Goal: Transaction & Acquisition: Subscribe to service/newsletter

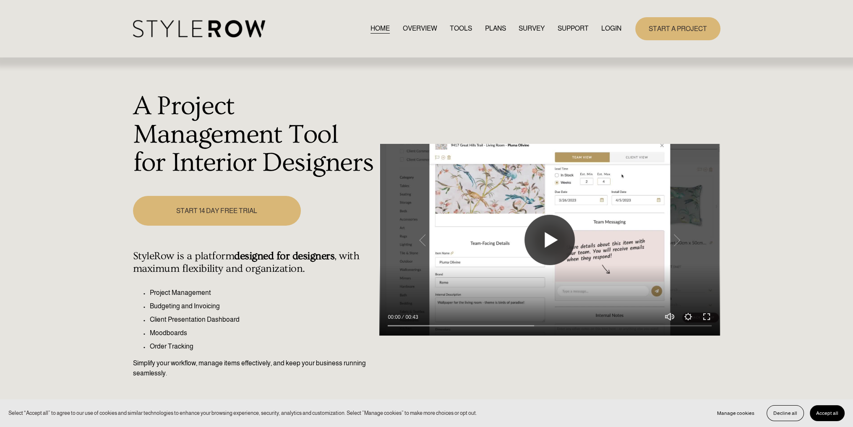
click at [543, 235] on button "Play" at bounding box center [549, 240] width 50 height 50
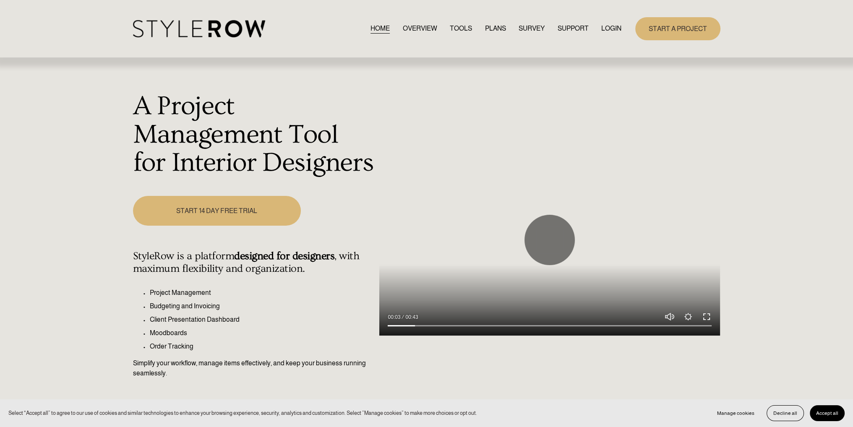
click at [705, 316] on button "Exit fullscreen Enter fullscreen" at bounding box center [707, 317] width 10 height 10
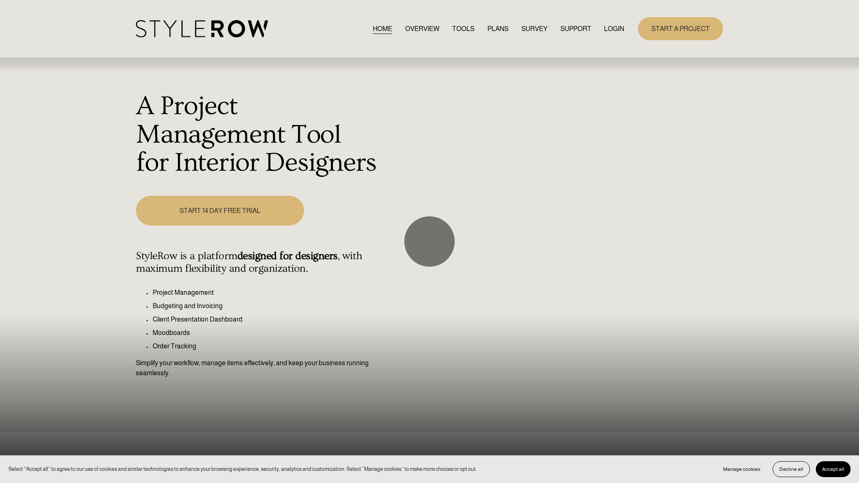
click at [707, 190] on div at bounding box center [429, 241] width 859 height 483
click at [429, 243] on button "Play" at bounding box center [429, 242] width 50 height 50
click at [291, 248] on div at bounding box center [429, 241] width 859 height 483
click at [439, 251] on button "Play" at bounding box center [429, 242] width 50 height 50
click at [608, 427] on input "Seek" at bounding box center [429, 474] width 843 height 6
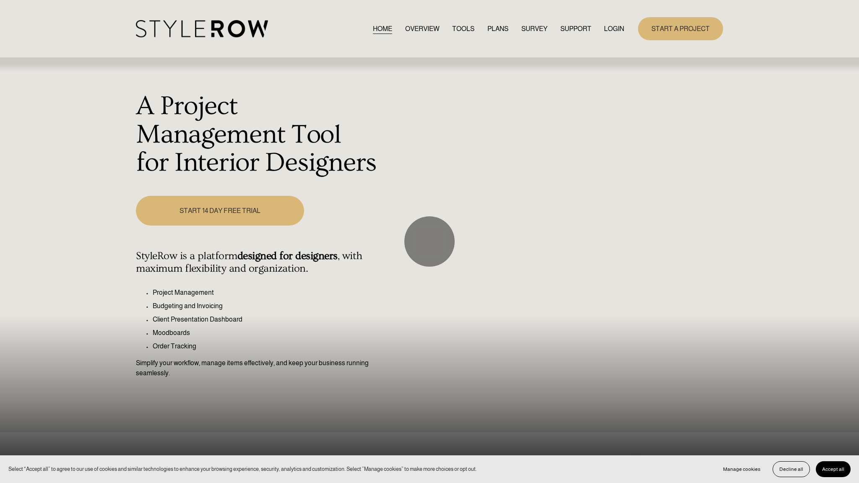
click at [636, 427] on input "Seek" at bounding box center [429, 474] width 843 height 6
click at [685, 427] on input "Seek" at bounding box center [429, 474] width 843 height 6
click at [723, 427] on input "Seek" at bounding box center [429, 474] width 843 height 6
click at [765, 427] on input "Seek" at bounding box center [429, 474] width 843 height 6
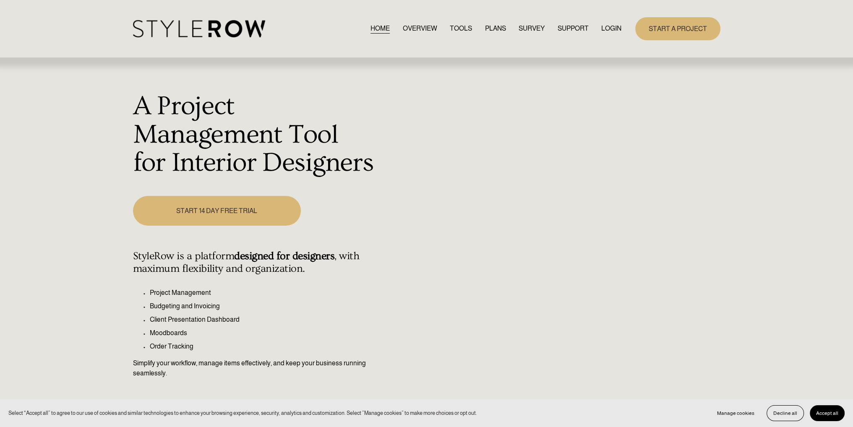
type input "100"
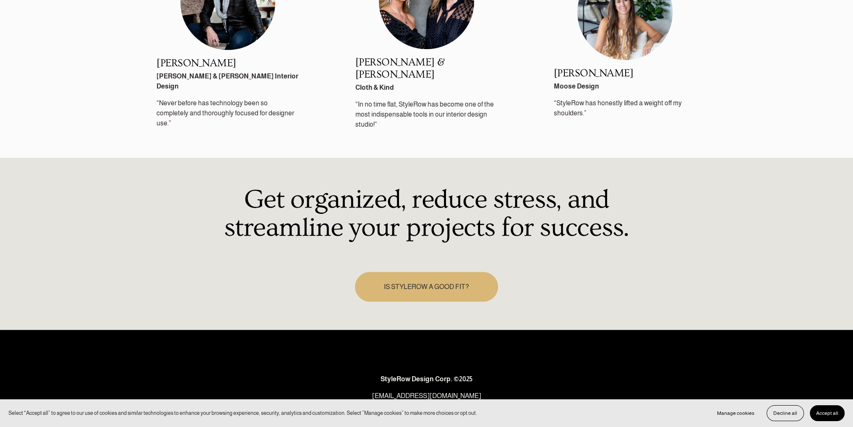
scroll to position [1217, 0]
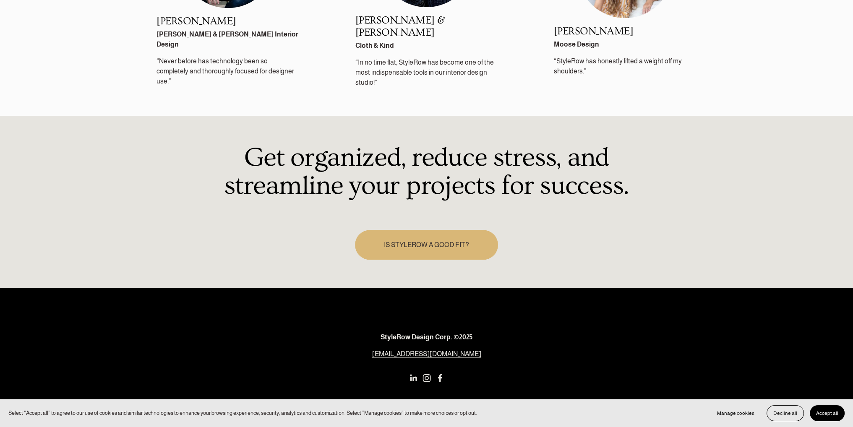
click at [438, 237] on link "IS STYLEROW A GOOD FIT?" at bounding box center [426, 245] width 143 height 30
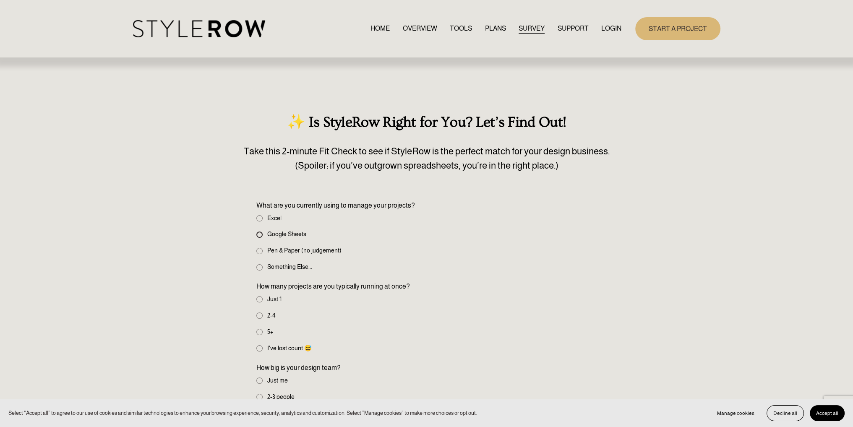
click at [260, 234] on input "Google Sheets" at bounding box center [259, 235] width 6 height 6
radio input "true"
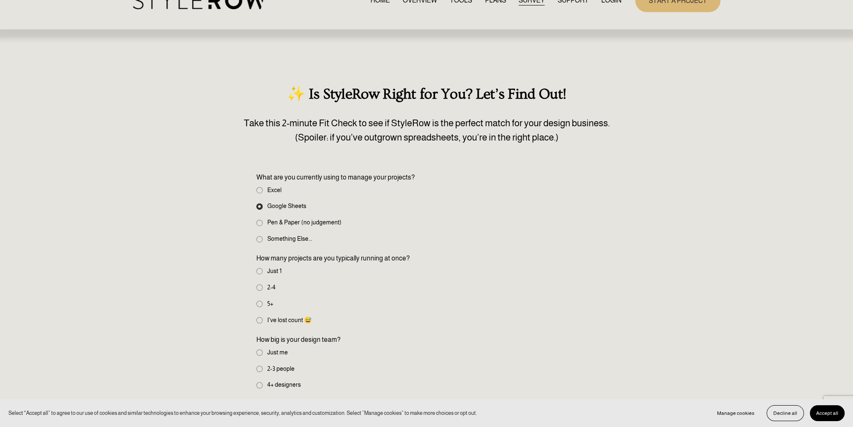
scroll to position [42, 0]
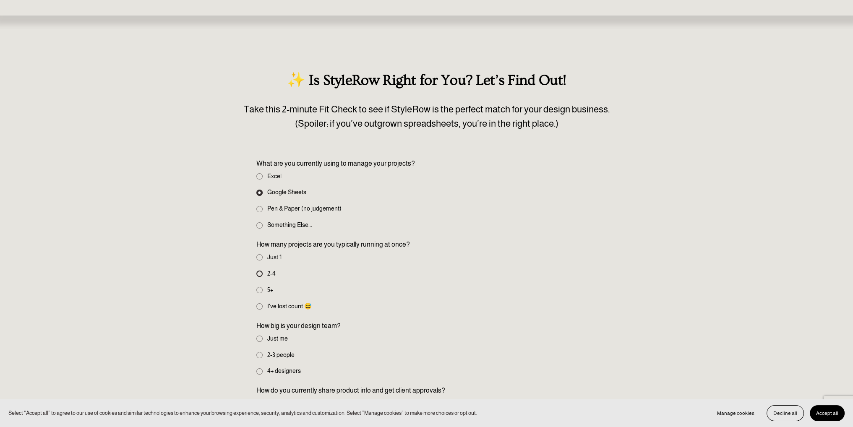
click at [259, 273] on input "2-4" at bounding box center [259, 274] width 6 height 6
radio input "true"
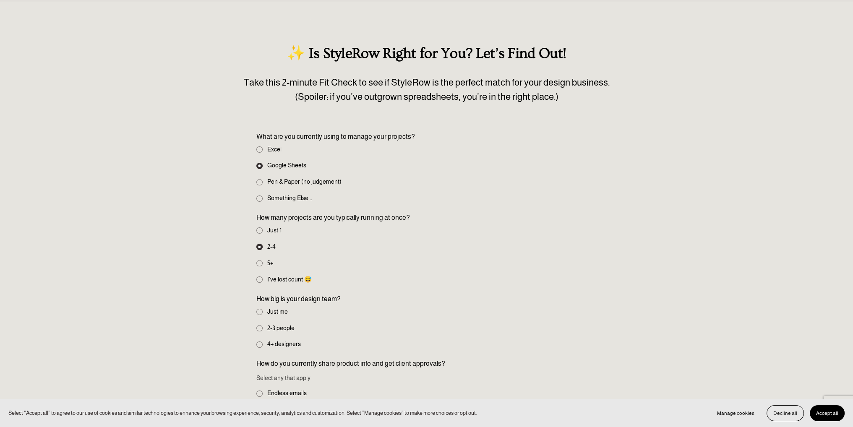
scroll to position [84, 0]
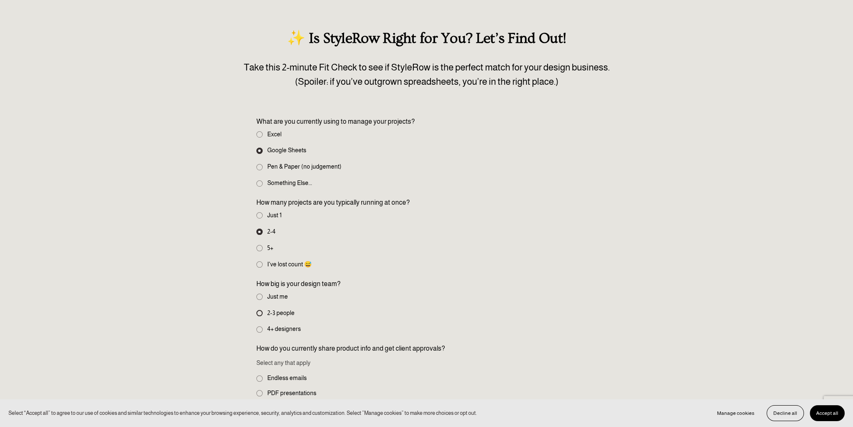
click at [258, 311] on input "2-3 people" at bounding box center [259, 313] width 6 height 6
radio input "true"
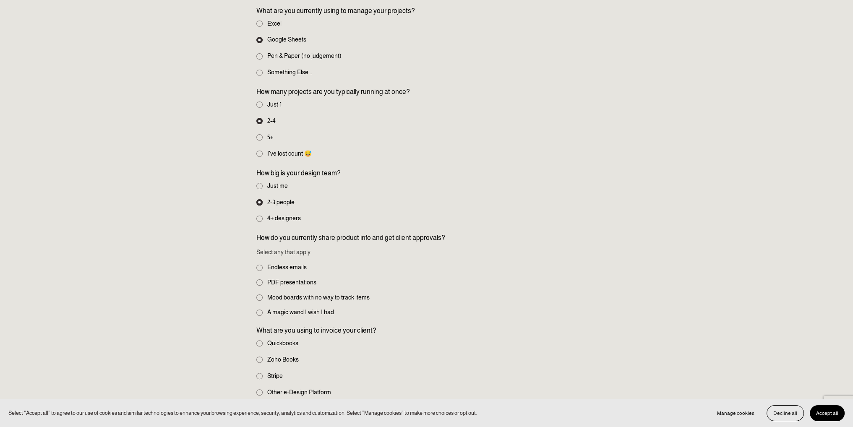
scroll to position [210, 0]
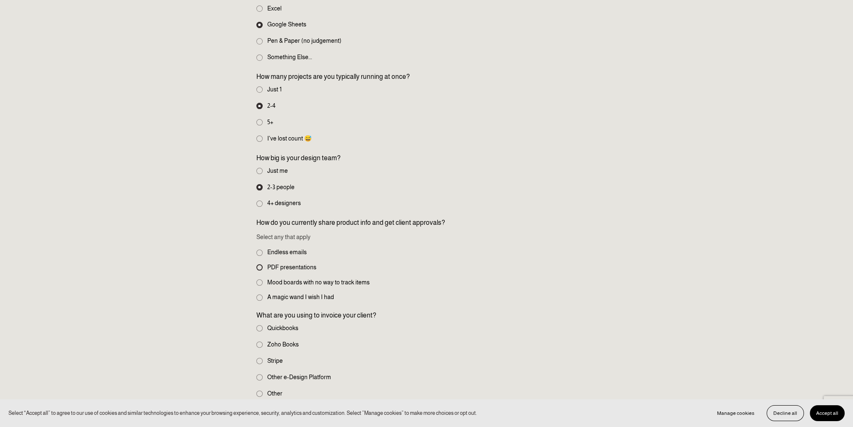
click at [258, 266] on input "PDF presentations" at bounding box center [259, 267] width 6 height 6
checkbox input "true"
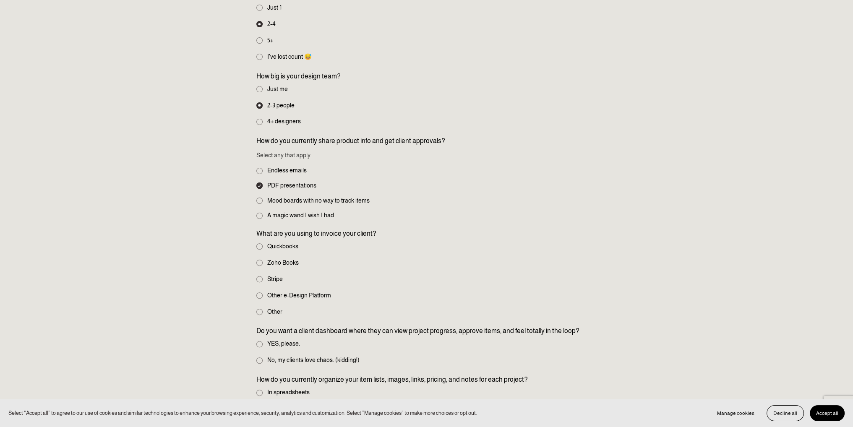
scroll to position [294, 0]
click at [263, 243] on label "Quickbooks" at bounding box center [278, 244] width 44 height 9
click at [263, 243] on input "Quickbooks" at bounding box center [259, 244] width 6 height 6
radio input "true"
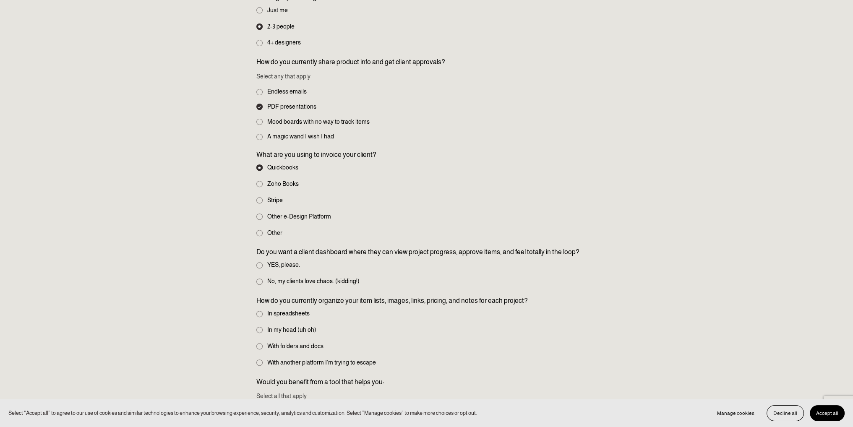
scroll to position [378, 0]
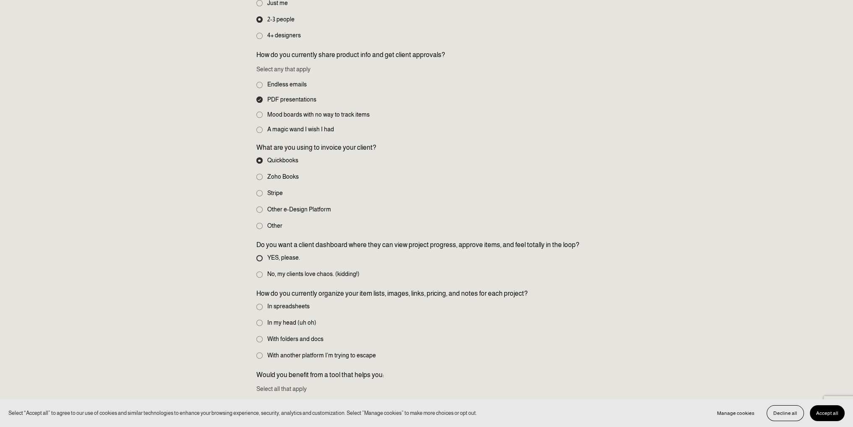
click at [260, 259] on input "YES, please." at bounding box center [259, 258] width 6 height 6
radio input "true"
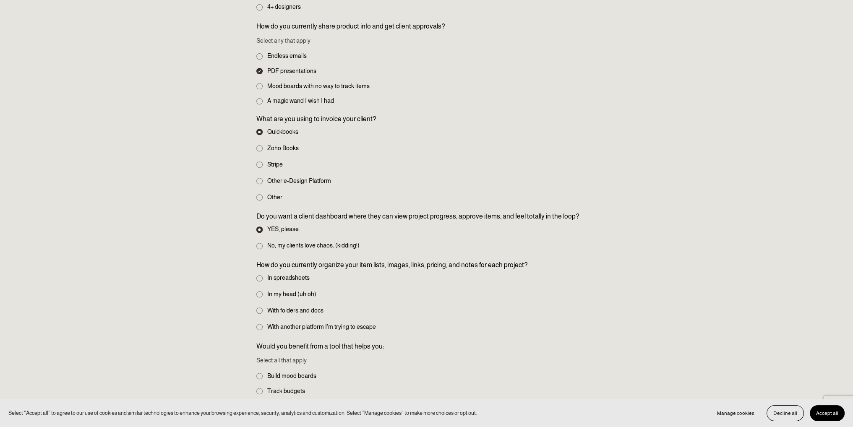
scroll to position [420, 0]
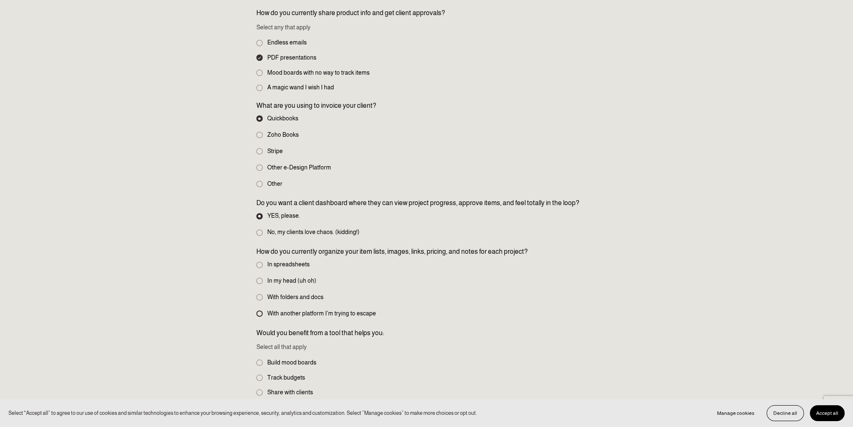
click at [261, 313] on input "With another platform I’m trying to escape" at bounding box center [259, 313] width 6 height 6
radio input "true"
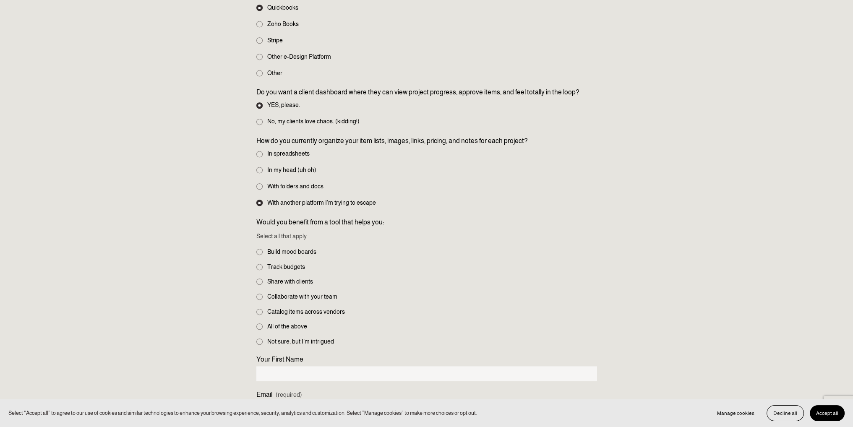
scroll to position [545, 0]
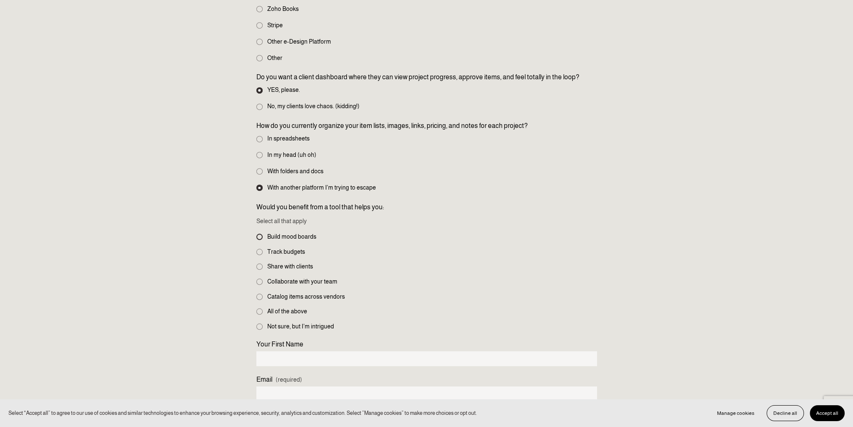
click at [261, 235] on input "Build mood boards" at bounding box center [259, 237] width 6 height 6
checkbox input "true"
click at [260, 264] on input "Share with clients" at bounding box center [259, 266] width 6 height 6
checkbox input "true"
click at [295, 309] on span "All of the above" at bounding box center [287, 311] width 40 height 9
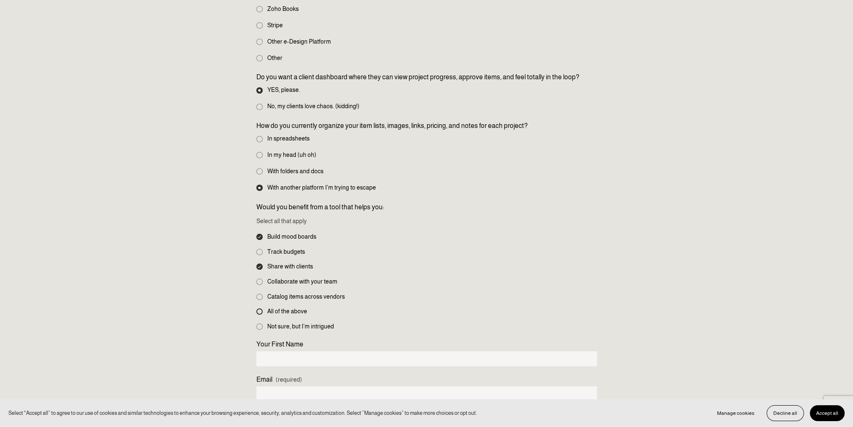
click at [263, 309] on input "All of the above" at bounding box center [259, 311] width 6 height 6
click at [295, 309] on span "All of the above" at bounding box center [287, 311] width 40 height 9
click at [263, 309] on input "All of the above" at bounding box center [259, 311] width 6 height 6
checkbox input "false"
click at [300, 279] on span "Collaborate with your team" at bounding box center [302, 281] width 70 height 9
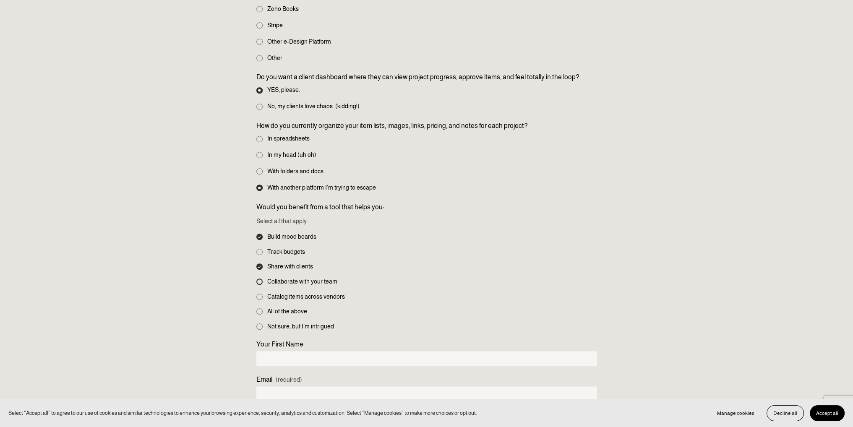
click at [263, 279] on input "Collaborate with your team" at bounding box center [259, 282] width 6 height 6
checkbox input "true"
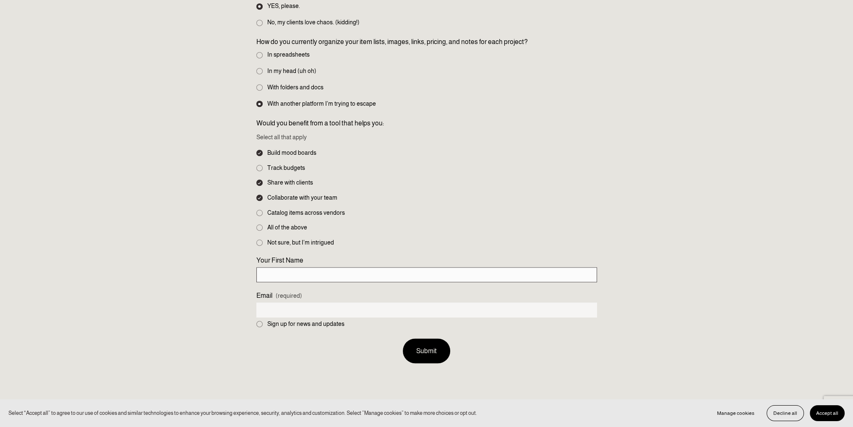
click at [323, 276] on input "Your First Name" at bounding box center [426, 274] width 341 height 15
type input "Aviva"
type input "aviva@rdldesigngroup.com"
click at [419, 348] on button "Submit Submit" at bounding box center [426, 351] width 47 height 25
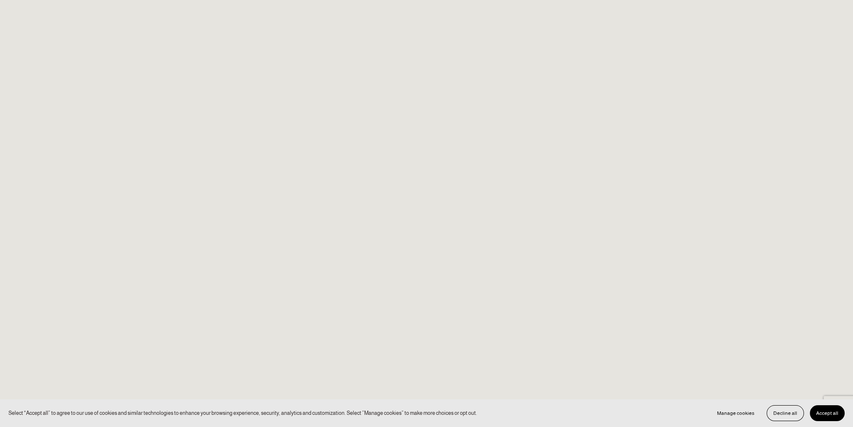
scroll to position [290, 0]
click at [369, 33] on p "👉 You are ready to try StyleRow free for 14 days!" at bounding box center [426, 31] width 341 height 10
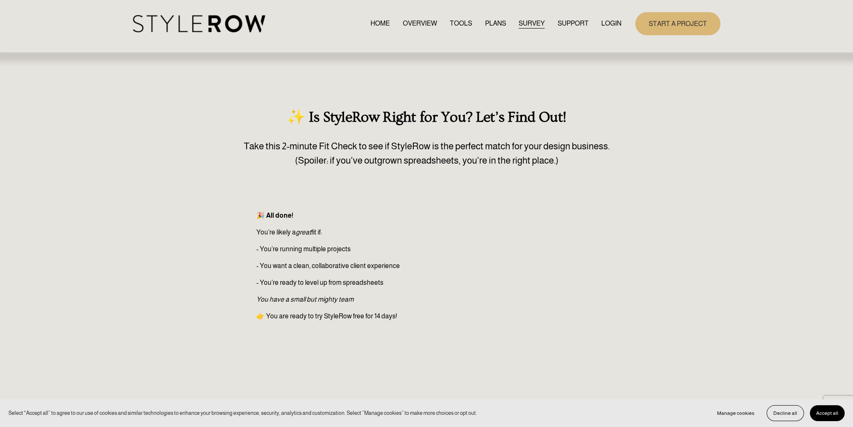
scroll to position [0, 0]
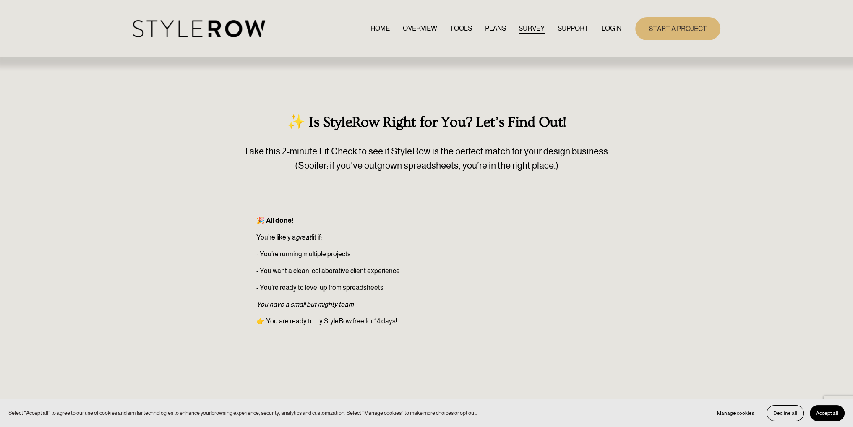
click at [660, 24] on link "START A PROJECT" at bounding box center [677, 28] width 85 height 23
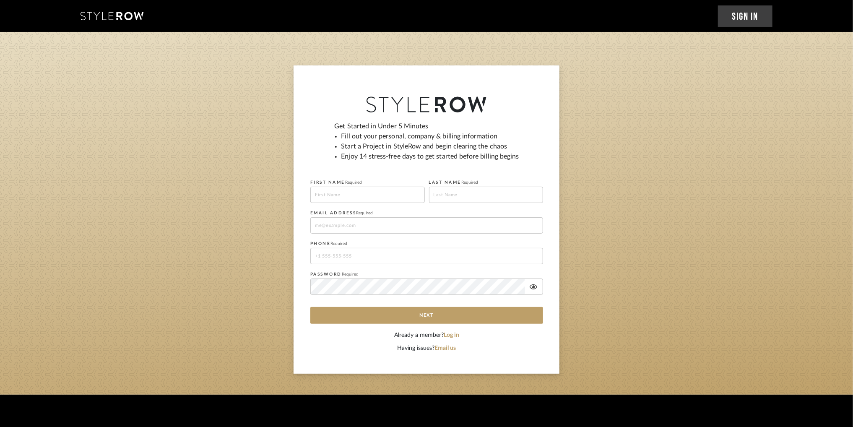
drag, startPoint x: 350, startPoint y: 207, endPoint x: 357, endPoint y: 197, distance: 12.7
click at [351, 207] on fieldset "EMAIL ADDRESS Required" at bounding box center [426, 220] width 233 height 26
click at [357, 197] on input at bounding box center [367, 195] width 115 height 16
type input "Rifky"
type input "Pines"
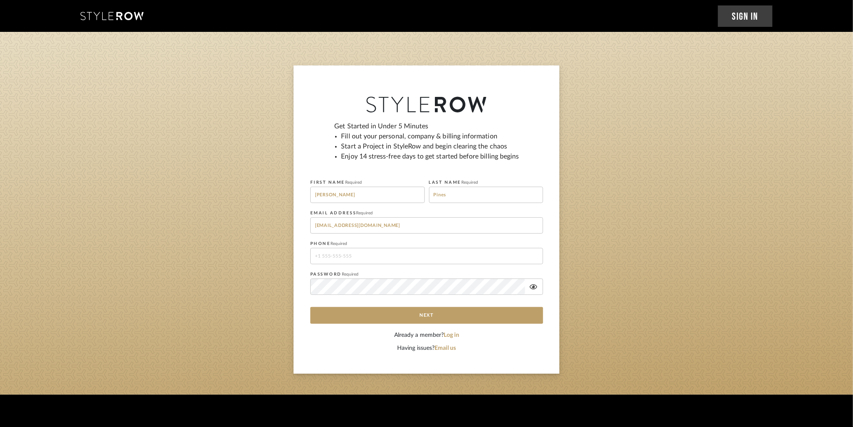
type input "info@rdldesigngroup.com"
type input "5"
type input "8453713344"
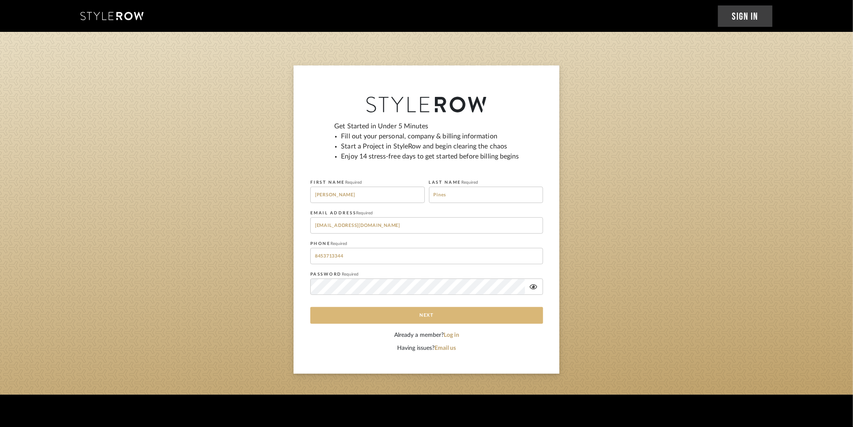
click at [433, 318] on button "Next" at bounding box center [426, 315] width 233 height 17
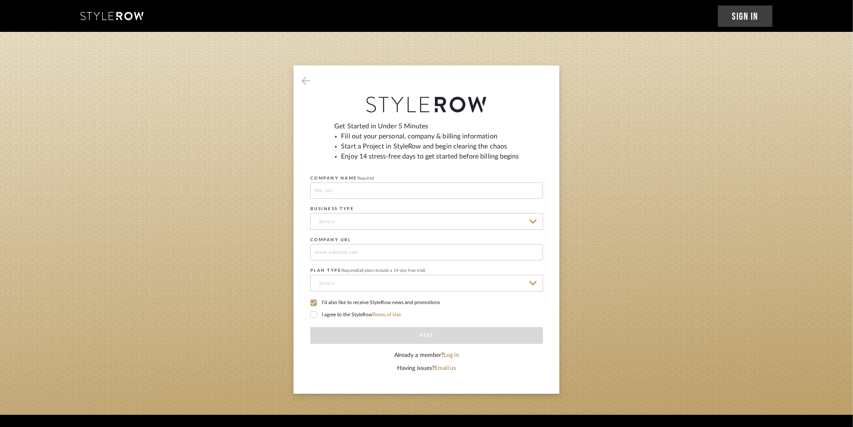
click at [314, 315] on icon at bounding box center [314, 315] width 6 height 6
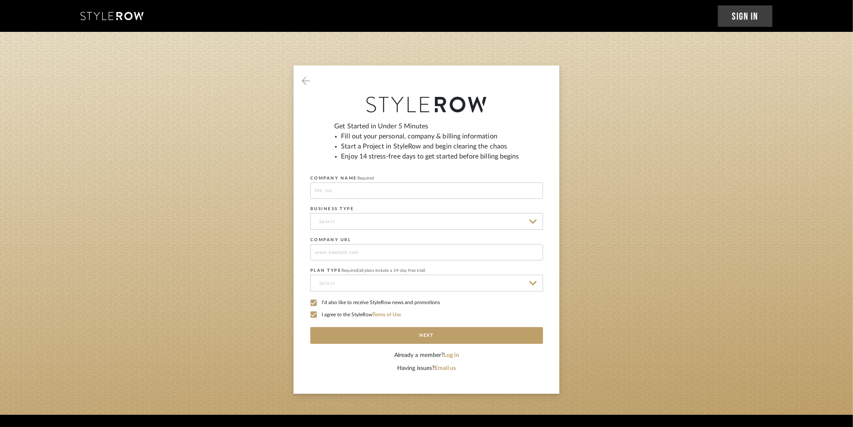
click at [408, 346] on div "Get Started in Under 5 Minutes Fill out your personal, company & billing inform…" at bounding box center [426, 236] width 233 height 230
click at [406, 341] on button "Next" at bounding box center [426, 335] width 233 height 17
click at [342, 189] on input at bounding box center [426, 191] width 233 height 16
type input "RDL Design Group"
drag, startPoint x: 254, startPoint y: 223, endPoint x: 292, endPoint y: 224, distance: 38.2
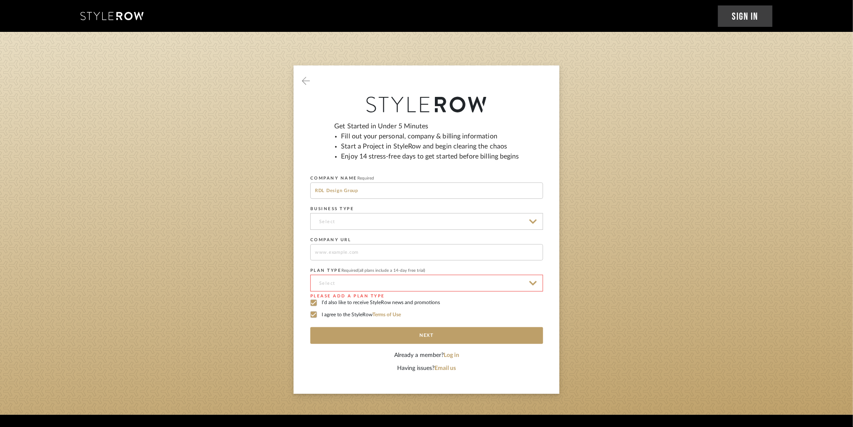
click at [254, 223] on sign-up "Get Started in Under 5 Minutes Fill out your personal, company & billing inform…" at bounding box center [426, 229] width 853 height 329
click at [331, 225] on input at bounding box center [426, 221] width 233 height 17
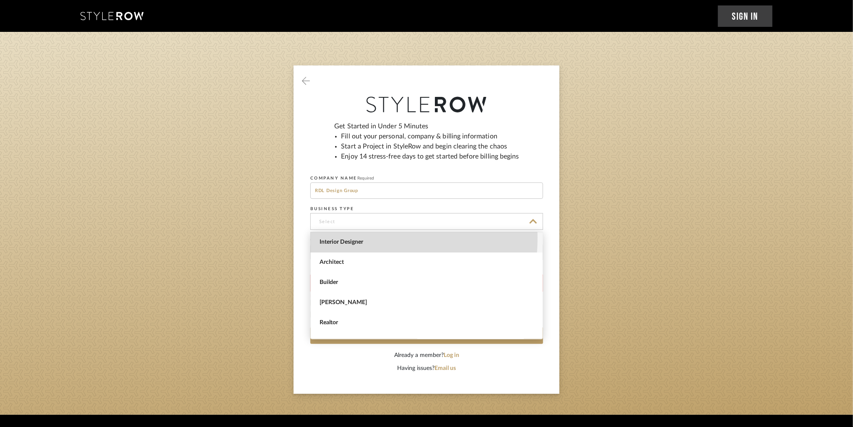
click at [339, 237] on span "Interior Designer" at bounding box center [427, 242] width 232 height 20
type input "Interior Designer"
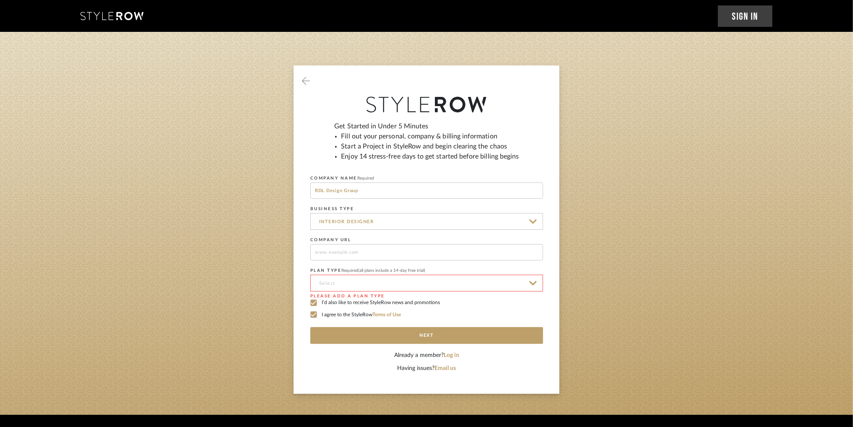
click at [356, 254] on input at bounding box center [426, 252] width 233 height 16
type input "rdldesigngroup.com"
click at [371, 279] on input at bounding box center [426, 283] width 233 height 17
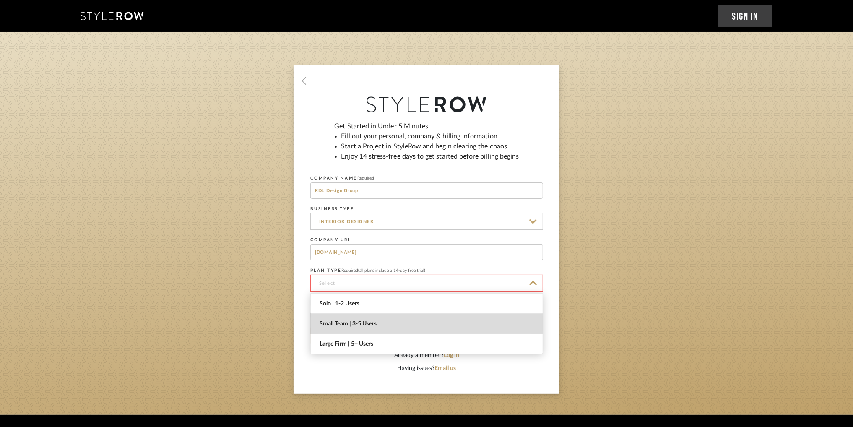
click at [377, 324] on span "Small Team | 3-5 Users" at bounding box center [428, 324] width 217 height 7
type input "Small Team | 3-5 Users"
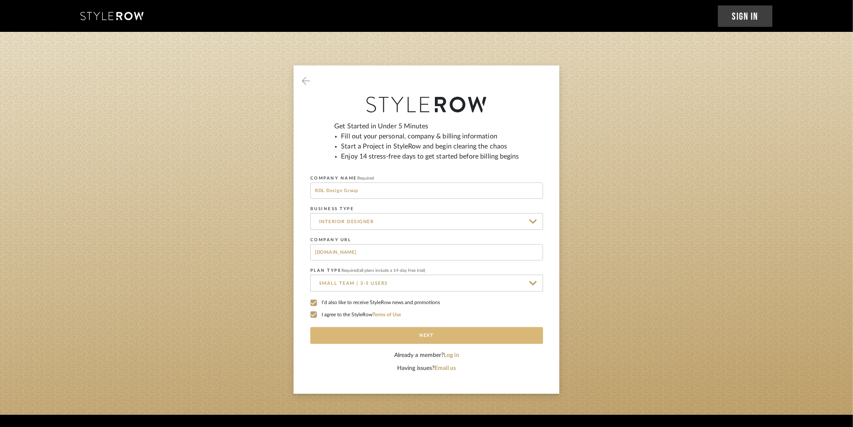
click at [423, 335] on button "Next" at bounding box center [426, 335] width 233 height 17
